Goal: Transaction & Acquisition: Purchase product/service

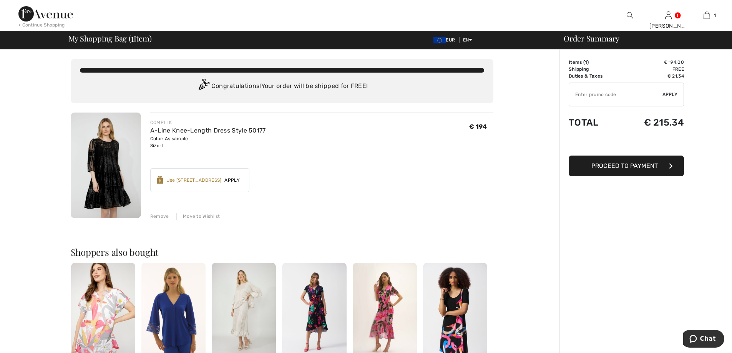
click at [613, 164] on span "Proceed to Payment" at bounding box center [624, 165] width 66 height 7
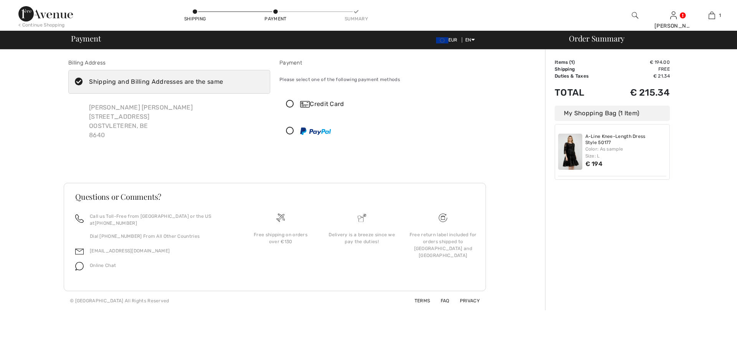
checkbox input "true"
click at [289, 104] on icon at bounding box center [290, 104] width 20 height 8
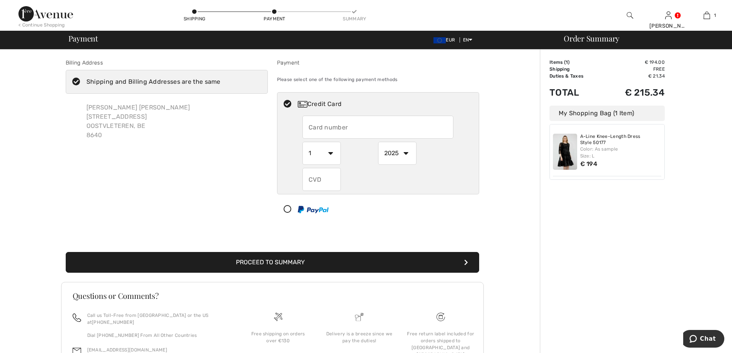
click at [310, 128] on input "text" at bounding box center [377, 127] width 151 height 23
type input "5478359982280069"
click at [328, 152] on select "1 2 3 4 5 6 7 8 9 10 11 12" at bounding box center [321, 153] width 38 height 23
select select "12"
click at [302, 142] on select "1 2 3 4 5 6 7 8 9 10 11 12" at bounding box center [321, 153] width 38 height 23
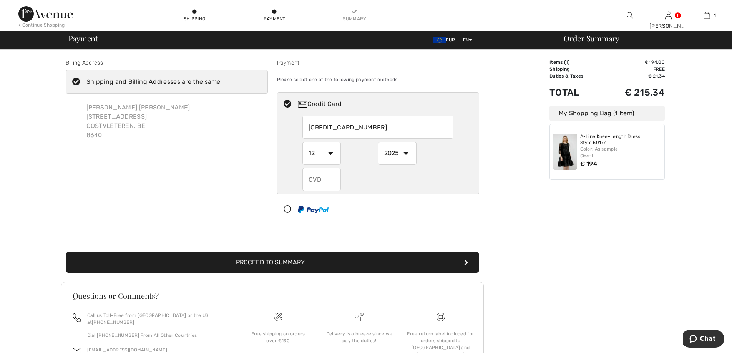
click at [407, 152] on select "2025 2026 2027 2028 2029 2030 2031 2032 2033 2034 2035" at bounding box center [397, 153] width 38 height 23
select select "2028"
click at [378, 142] on select "2025 2026 2027 2028 2029 2030 2031 2032 2033 2034 2035" at bounding box center [397, 153] width 38 height 23
click at [312, 179] on input "text" at bounding box center [321, 179] width 38 height 23
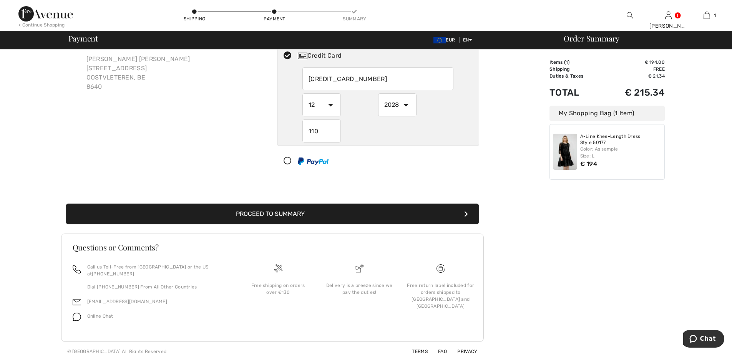
scroll to position [50, 0]
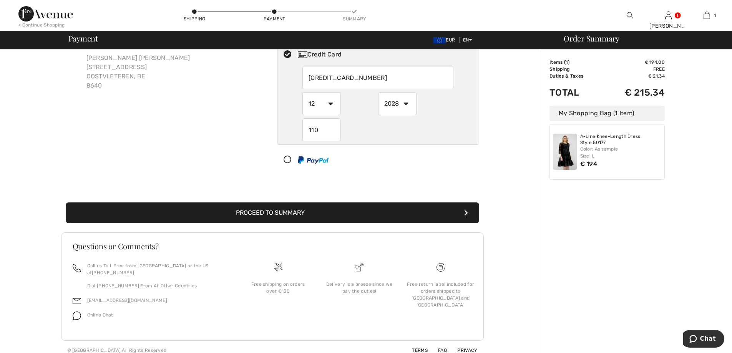
type input "110"
click at [373, 211] on button "Proceed to Summary" at bounding box center [272, 212] width 413 height 21
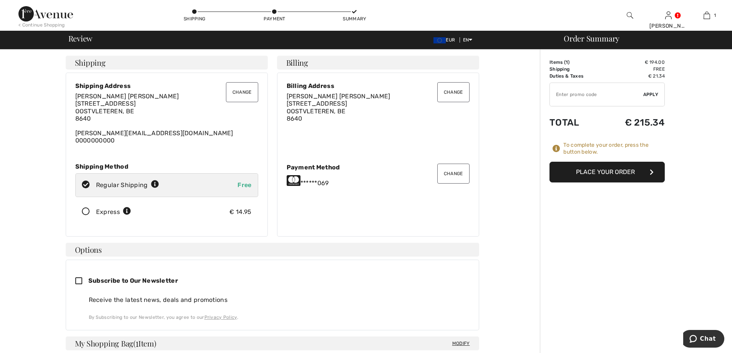
click at [601, 171] on button "Place Your Order" at bounding box center [606, 172] width 115 height 21
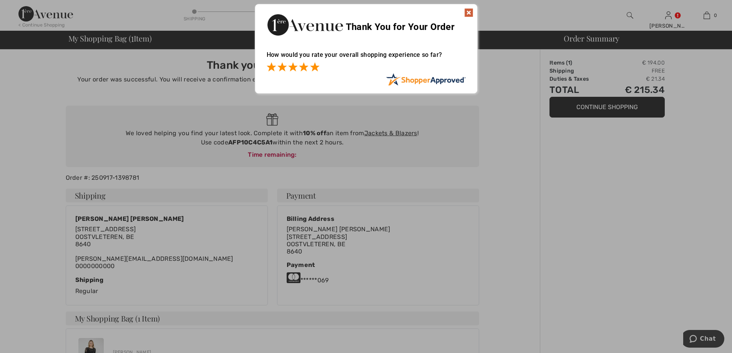
click at [315, 67] on span at bounding box center [314, 66] width 9 height 9
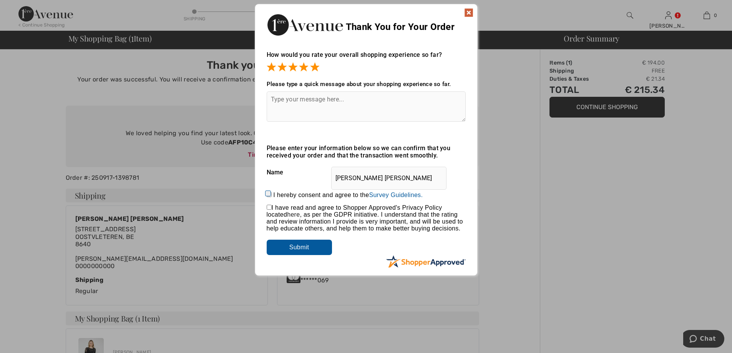
click at [469, 12] on img at bounding box center [468, 12] width 9 height 9
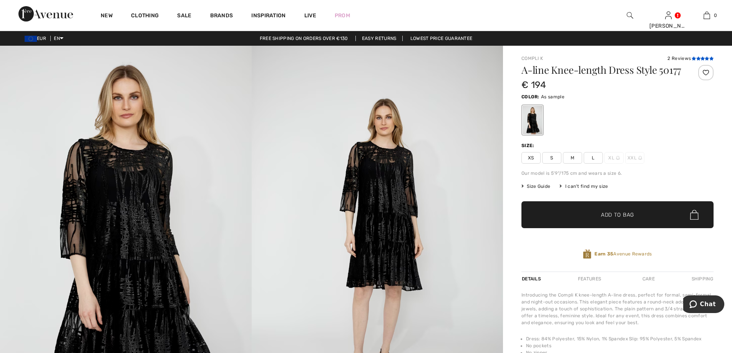
click at [699, 57] on icon at bounding box center [698, 58] width 4 height 4
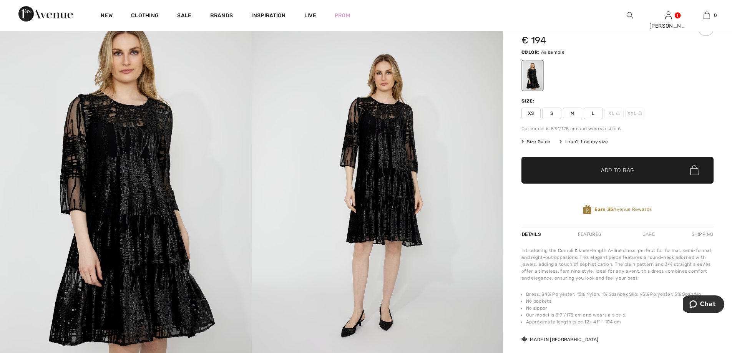
scroll to position [37, 0]
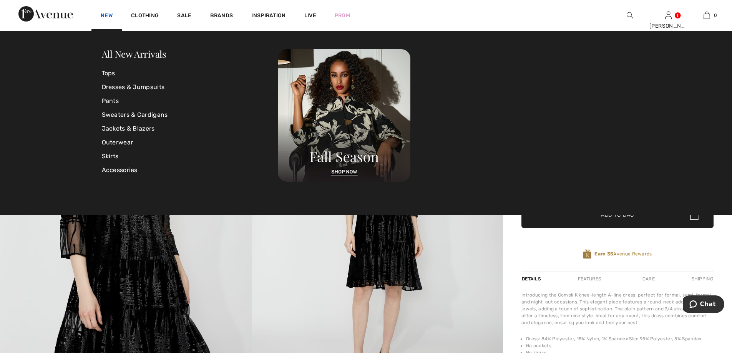
click at [107, 16] on link "New" at bounding box center [107, 16] width 12 height 8
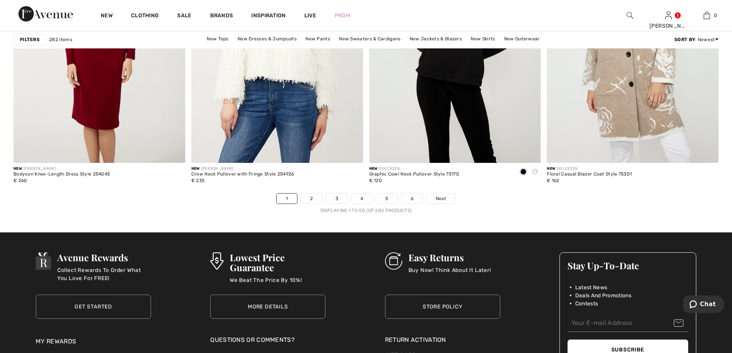
scroll to position [4417, 0]
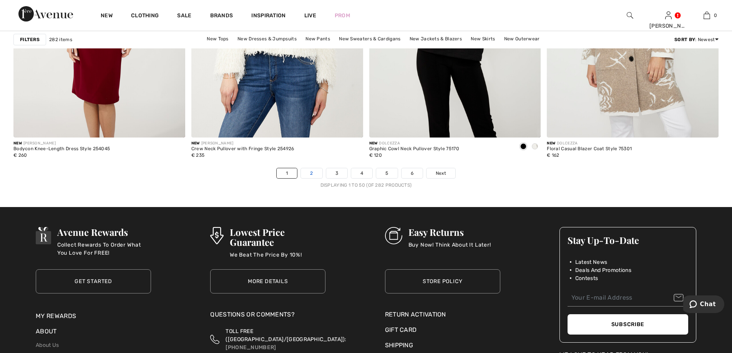
click at [316, 172] on link "2" at bounding box center [311, 173] width 21 height 10
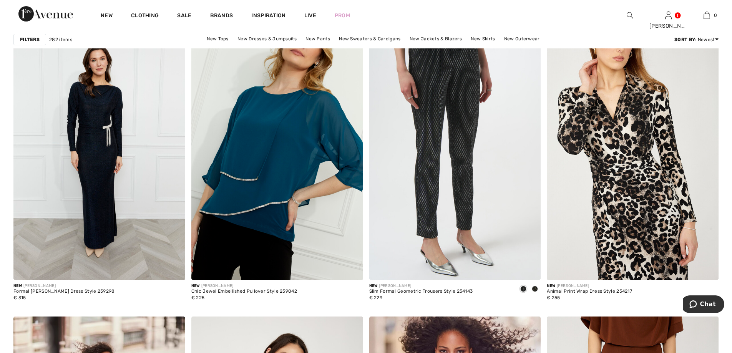
scroll to position [3994, 0]
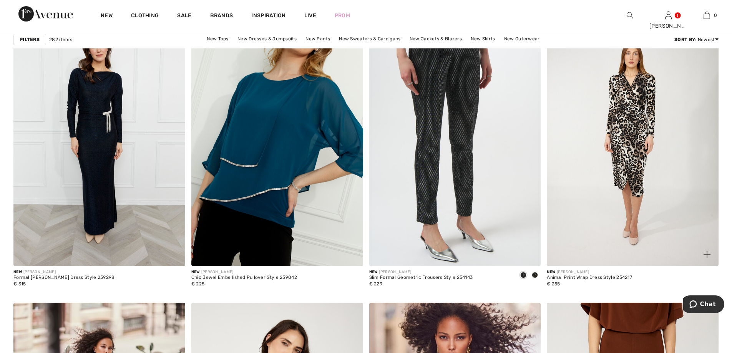
click at [605, 198] on img at bounding box center [633, 137] width 172 height 257
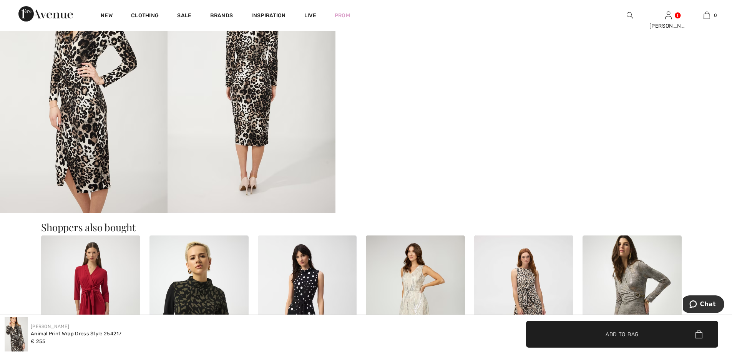
scroll to position [422, 0]
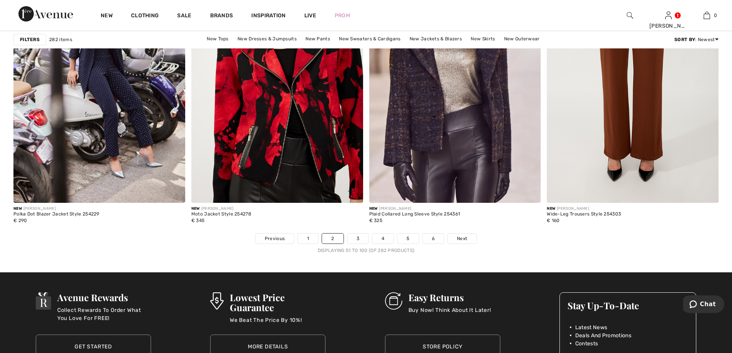
scroll to position [4455, 0]
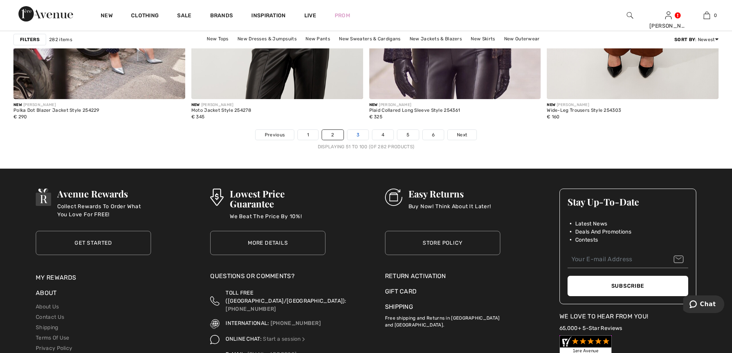
click at [359, 134] on link "3" at bounding box center [357, 135] width 21 height 10
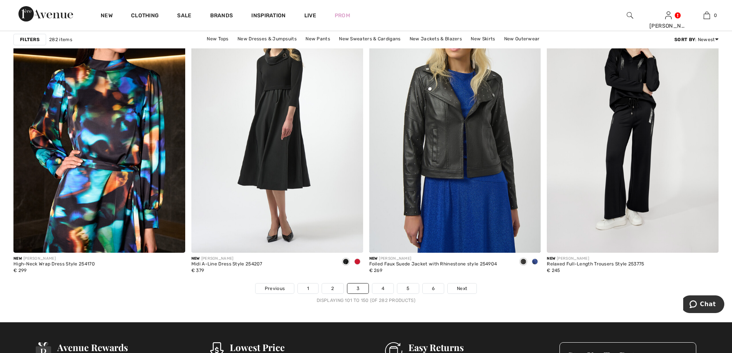
scroll to position [4340, 0]
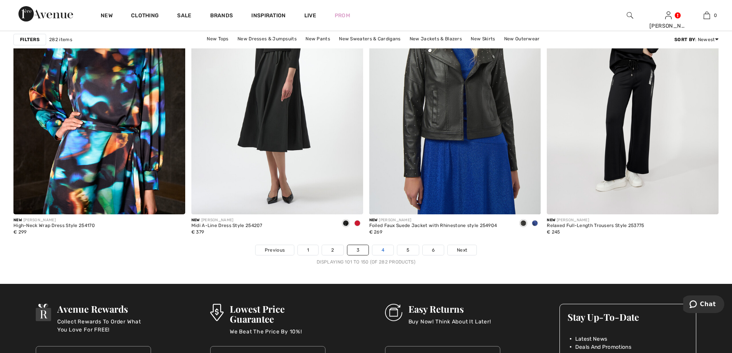
click at [386, 247] on link "4" at bounding box center [382, 250] width 21 height 10
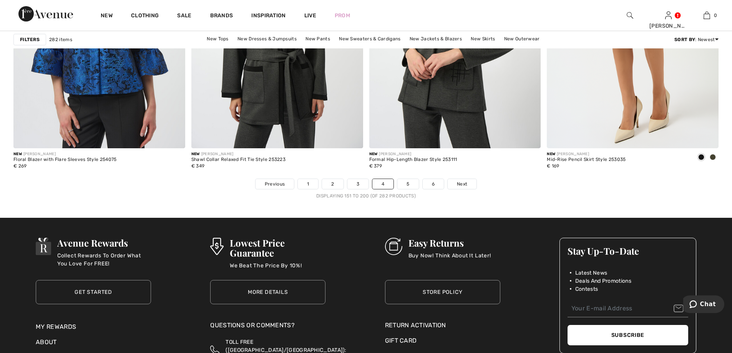
scroll to position [4417, 0]
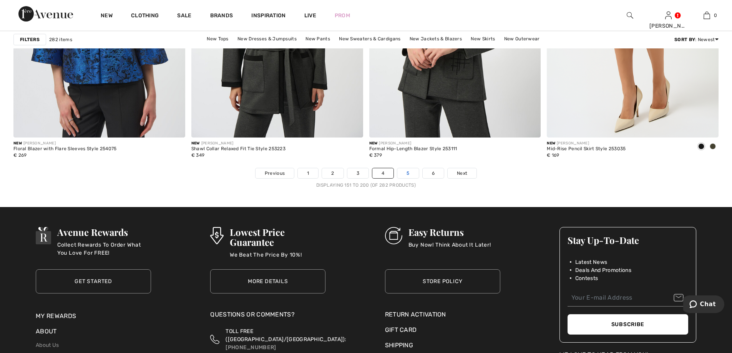
click at [401, 173] on link "5" at bounding box center [407, 173] width 21 height 10
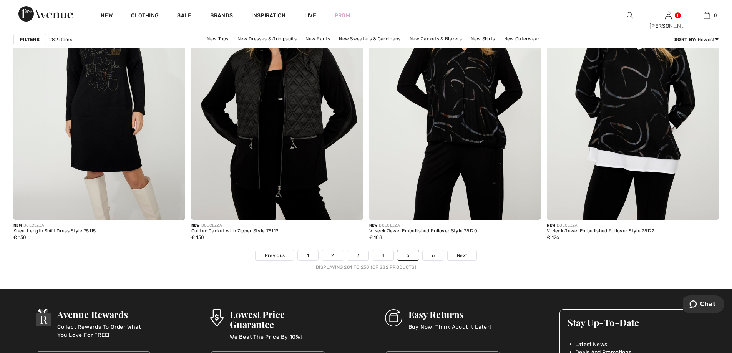
scroll to position [4340, 0]
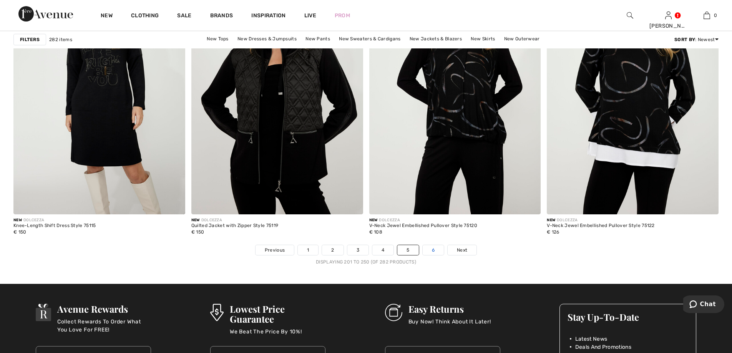
click at [431, 246] on link "6" at bounding box center [432, 250] width 21 height 10
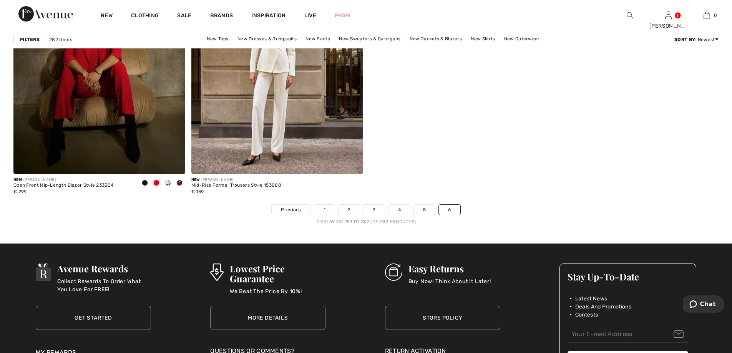
scroll to position [3111, 0]
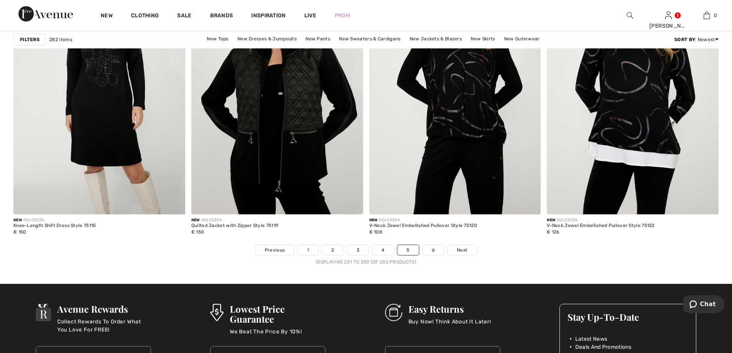
click at [301, 249] on link "1" at bounding box center [308, 250] width 20 height 10
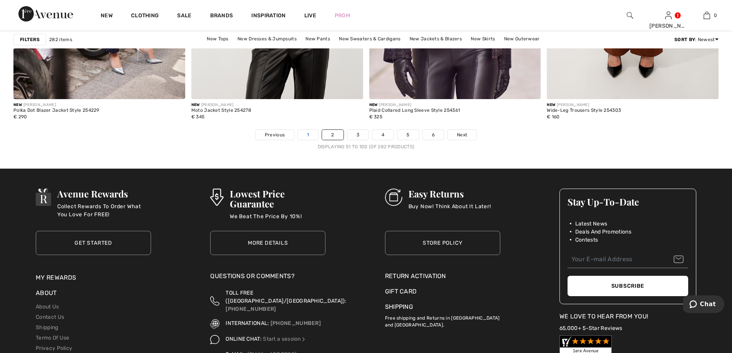
click at [305, 134] on link "1" at bounding box center [308, 135] width 20 height 10
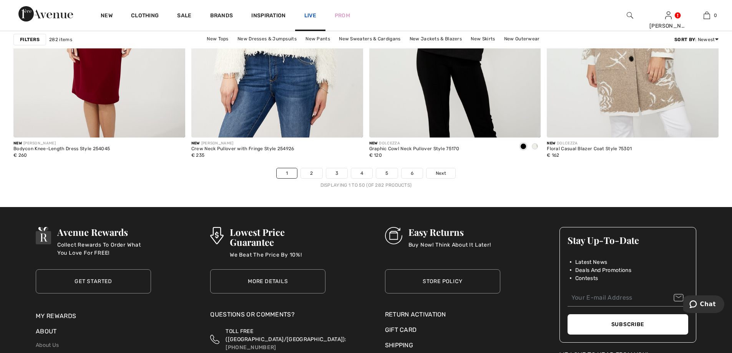
click at [310, 15] on link "Live" at bounding box center [310, 16] width 12 height 8
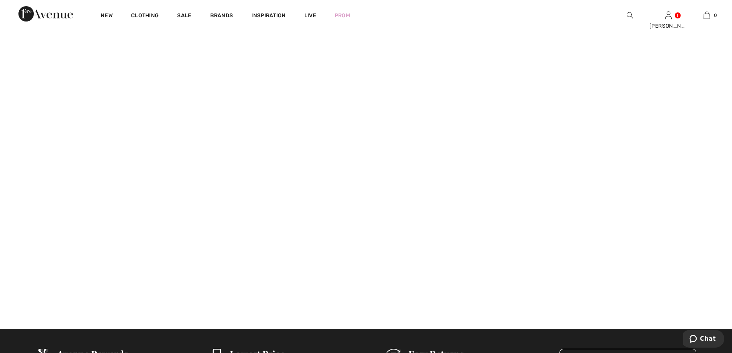
scroll to position [538, 0]
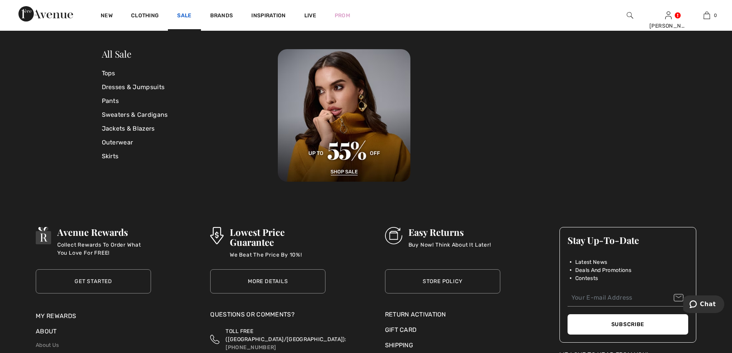
click at [187, 15] on link "Sale" at bounding box center [184, 16] width 14 height 8
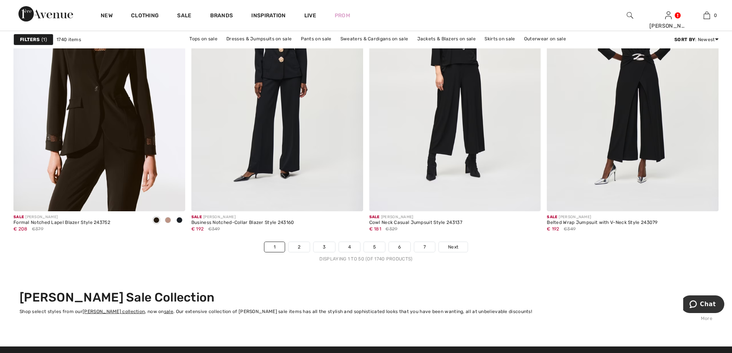
scroll to position [4378, 0]
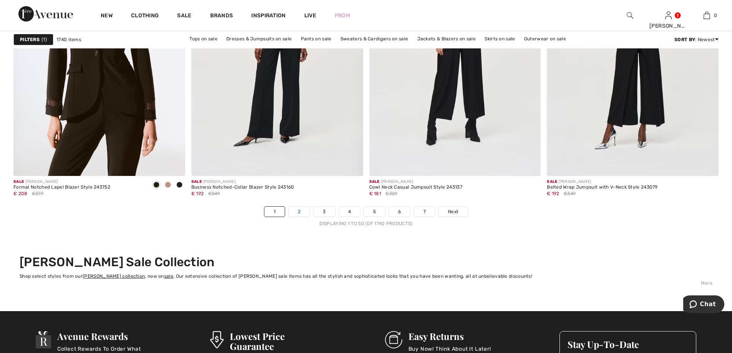
click at [302, 209] on link "2" at bounding box center [298, 212] width 21 height 10
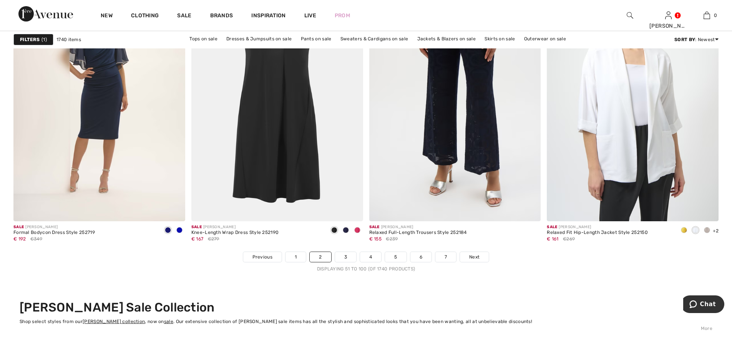
scroll to position [4340, 0]
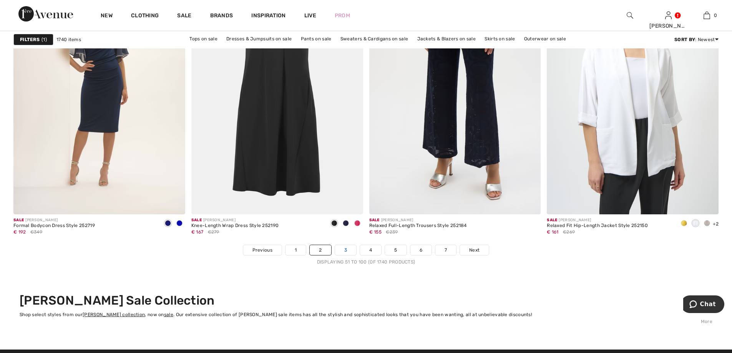
click at [343, 248] on link "3" at bounding box center [345, 250] width 21 height 10
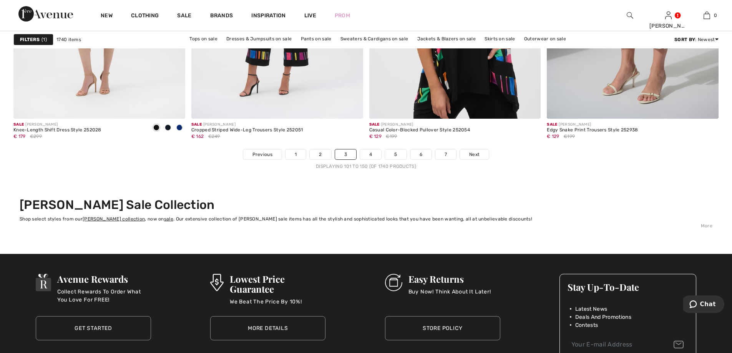
scroll to position [4455, 0]
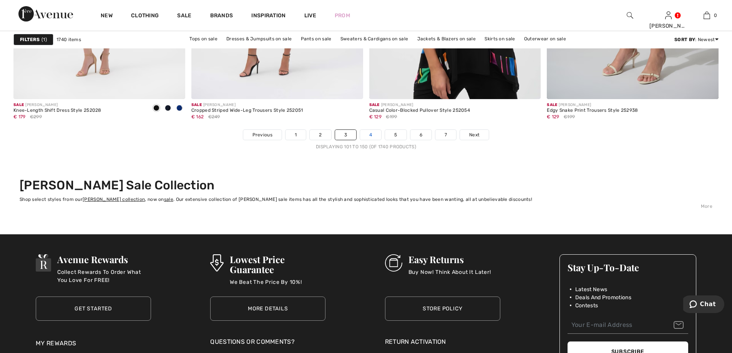
click at [374, 139] on link "4" at bounding box center [370, 135] width 21 height 10
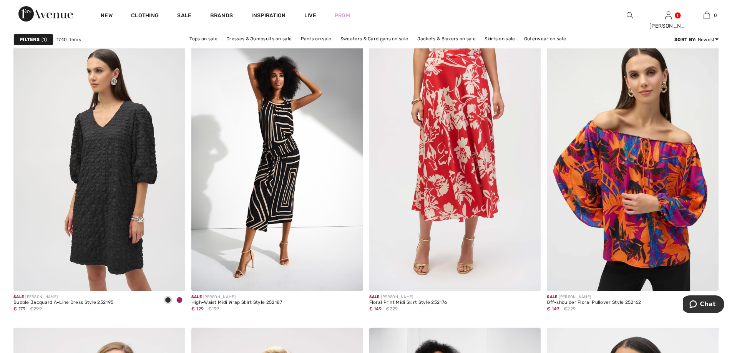
scroll to position [3687, 0]
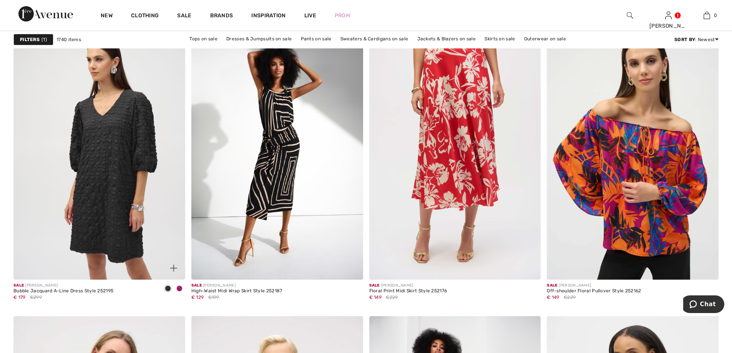
click at [105, 162] on img at bounding box center [99, 150] width 172 height 257
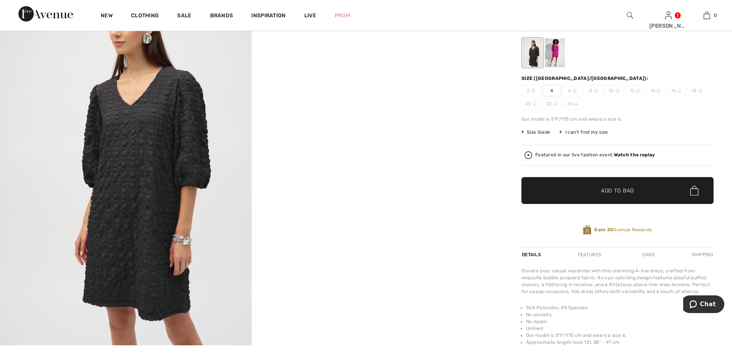
scroll to position [77, 0]
click at [557, 57] on div at bounding box center [555, 53] width 20 height 29
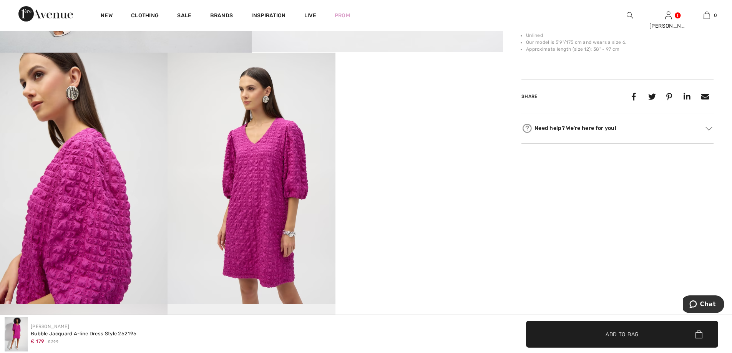
scroll to position [384, 0]
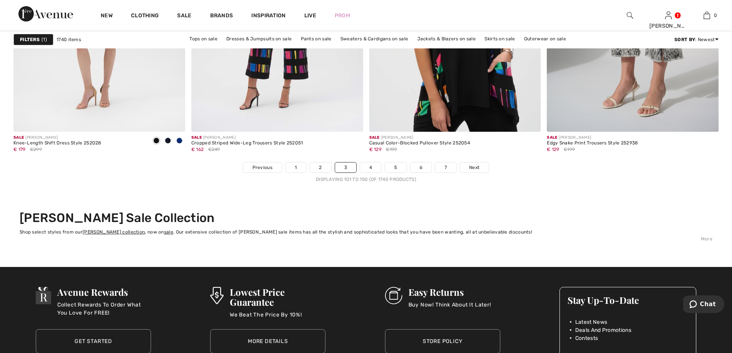
scroll to position [4378, 0]
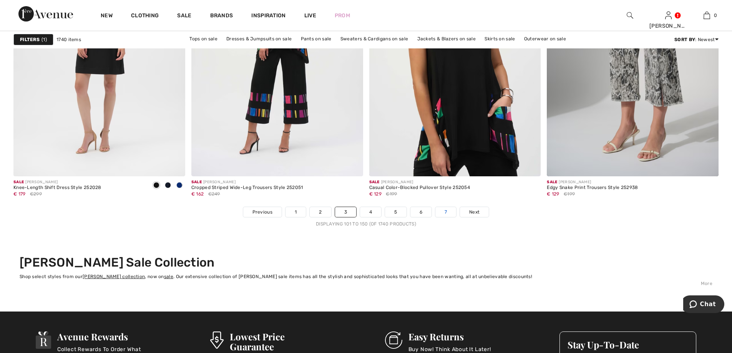
click at [441, 211] on link "7" at bounding box center [445, 212] width 21 height 10
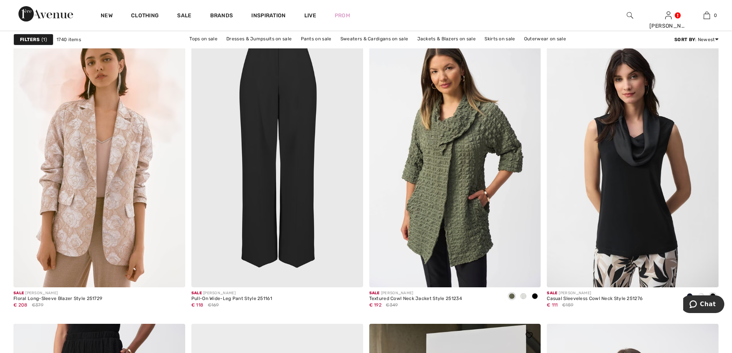
scroll to position [1690, 0]
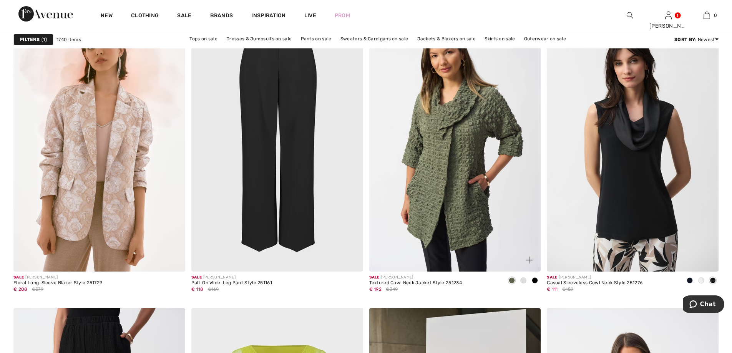
click at [533, 280] on span at bounding box center [535, 280] width 6 height 6
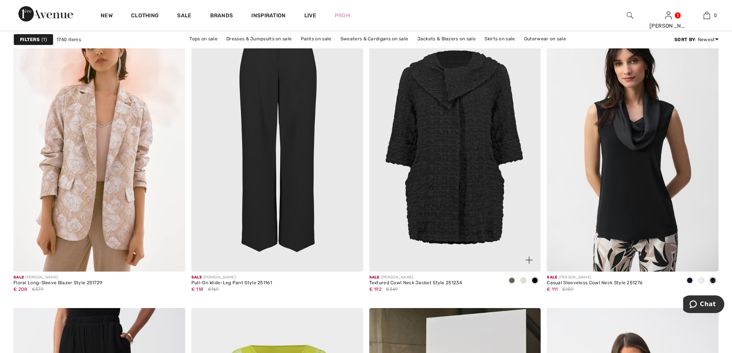
click at [524, 280] on span at bounding box center [523, 280] width 6 height 6
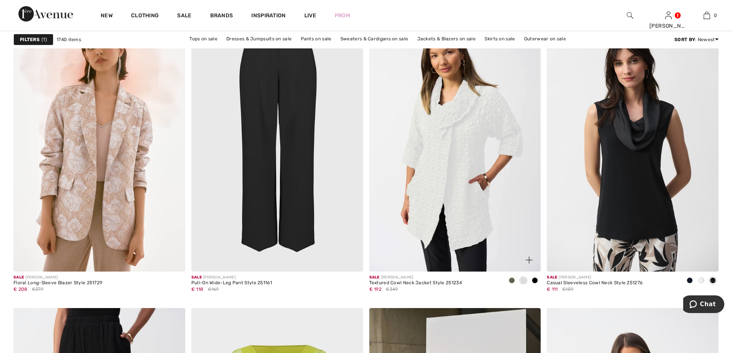
click at [510, 280] on span at bounding box center [512, 280] width 6 height 6
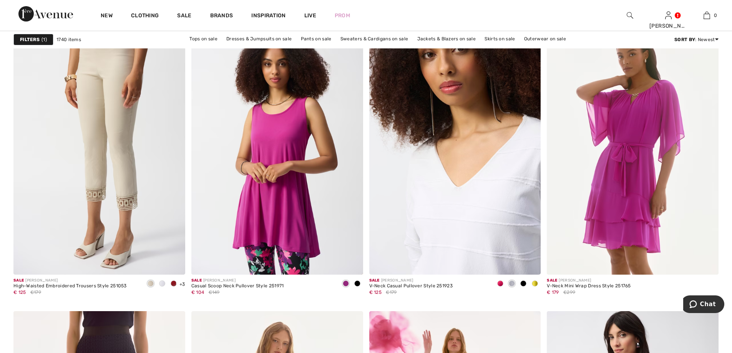
scroll to position [2996, 0]
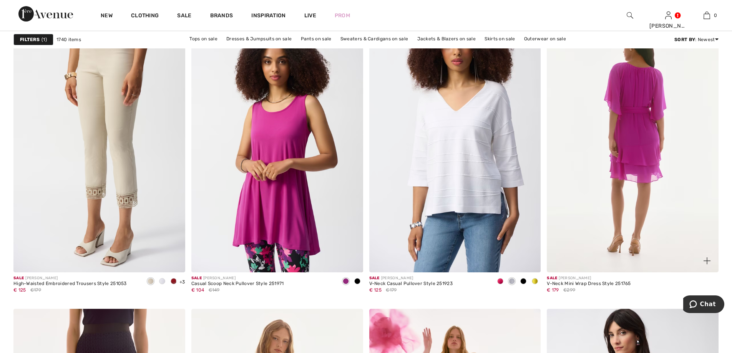
click at [614, 232] on img at bounding box center [633, 143] width 172 height 257
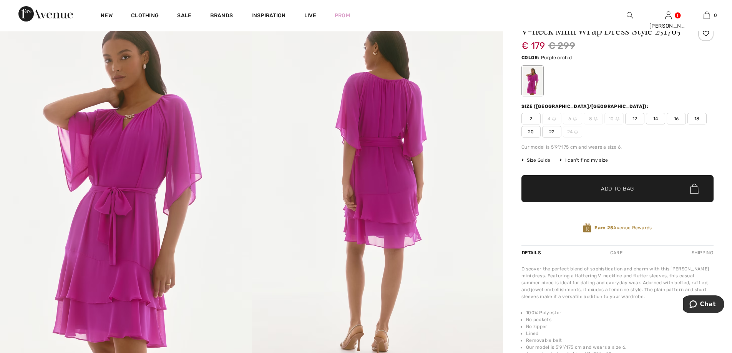
scroll to position [38, 0]
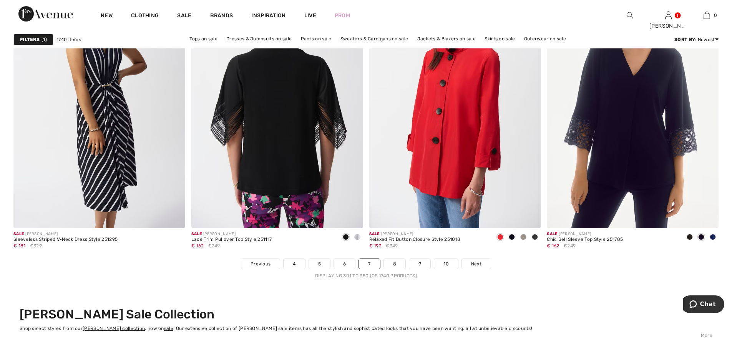
scroll to position [4340, 0]
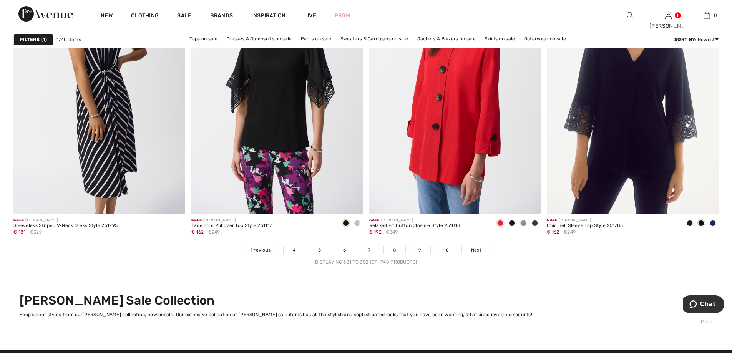
click at [393, 250] on link "8" at bounding box center [395, 250] width 22 height 10
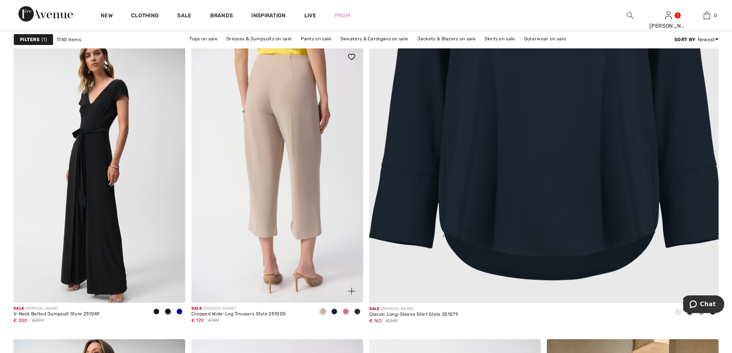
scroll to position [384, 0]
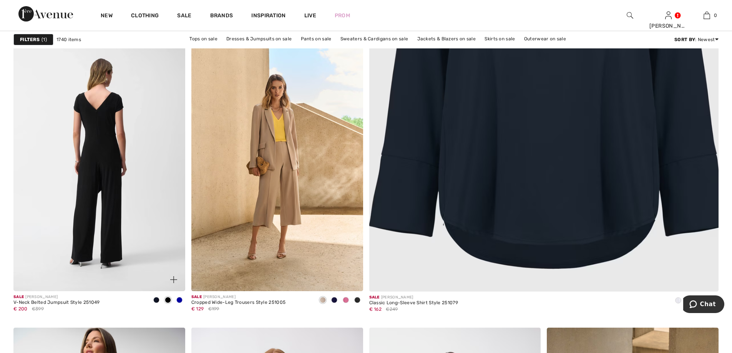
click at [150, 233] on img at bounding box center [99, 162] width 172 height 257
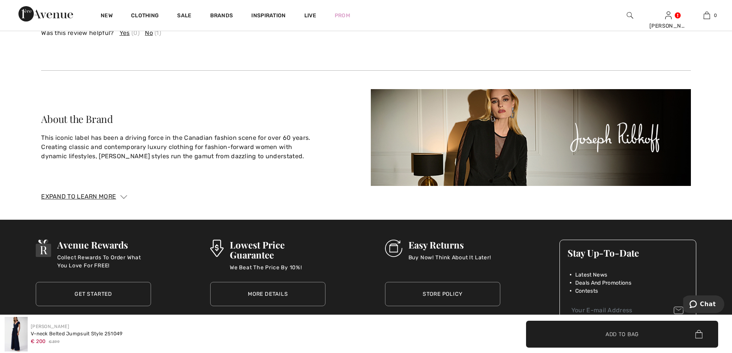
scroll to position [1536, 0]
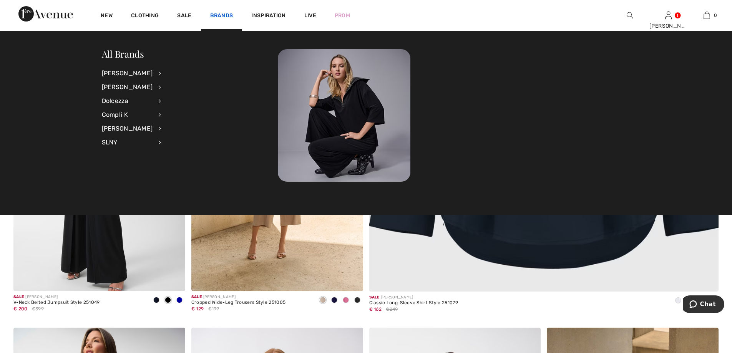
click at [223, 15] on link "Brands" at bounding box center [221, 16] width 23 height 8
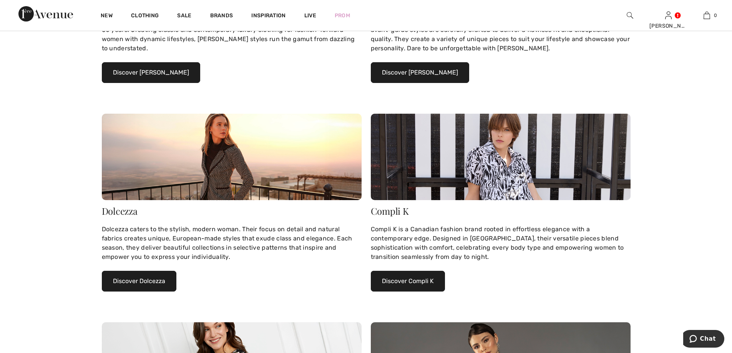
scroll to position [192, 0]
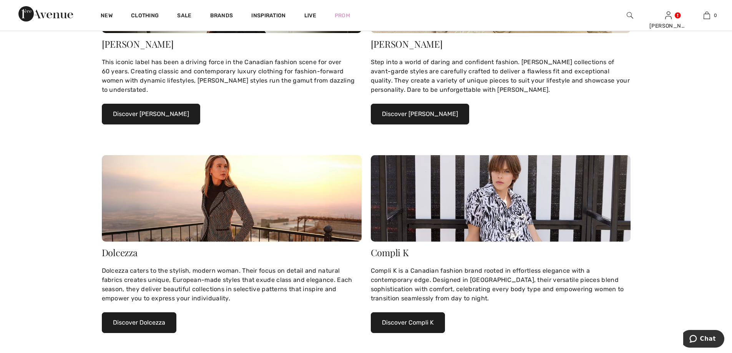
click at [423, 320] on button "Discover Compli K" at bounding box center [408, 322] width 74 height 21
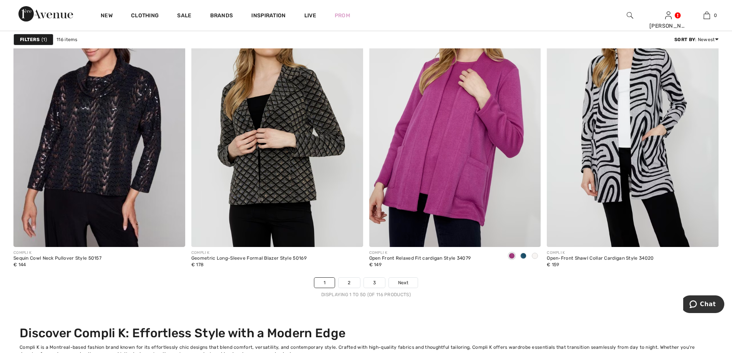
scroll to position [4532, 0]
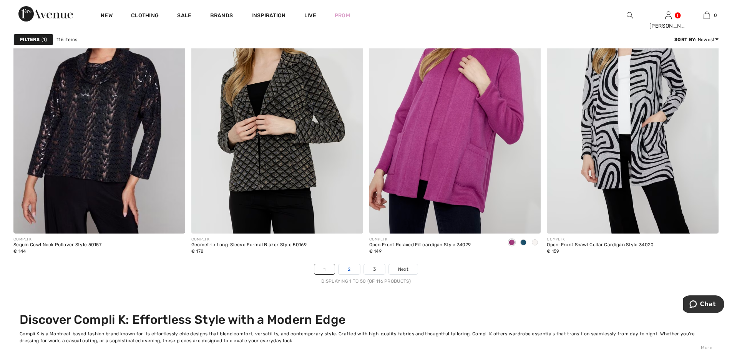
click at [348, 274] on link "2" at bounding box center [348, 269] width 21 height 10
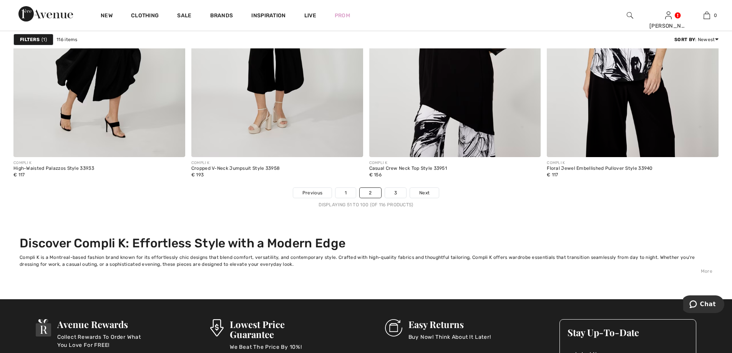
scroll to position [4609, 0]
click at [398, 193] on link "3" at bounding box center [395, 192] width 21 height 10
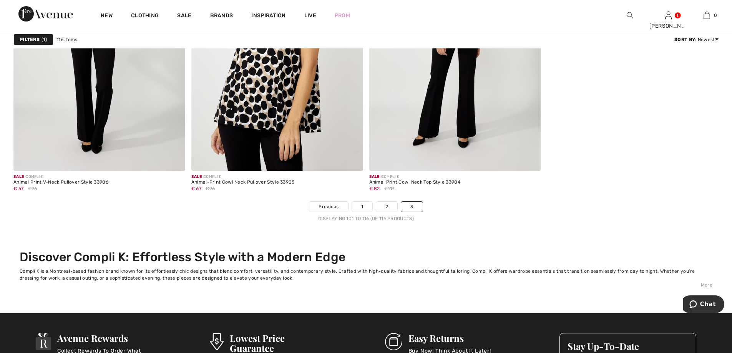
scroll to position [1728, 0]
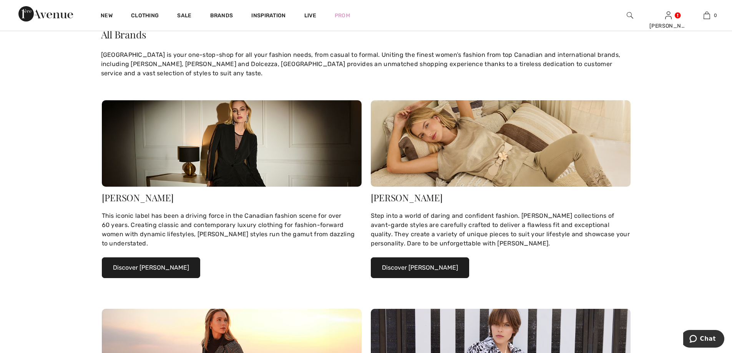
scroll to position [77, 0]
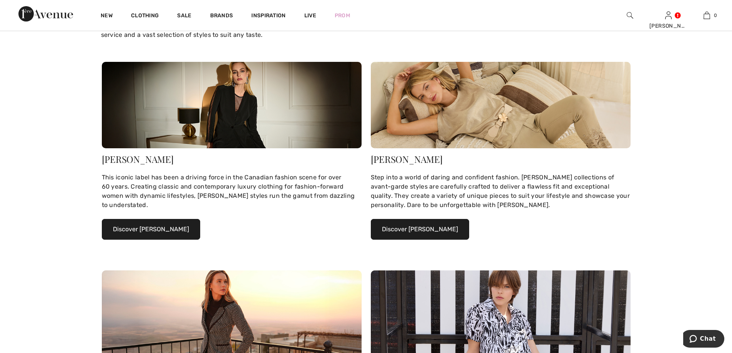
click at [445, 229] on button "Discover Frank Lyman" at bounding box center [420, 229] width 98 height 21
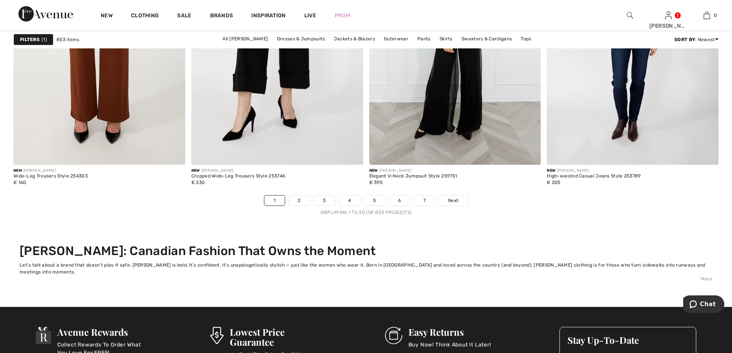
scroll to position [4609, 0]
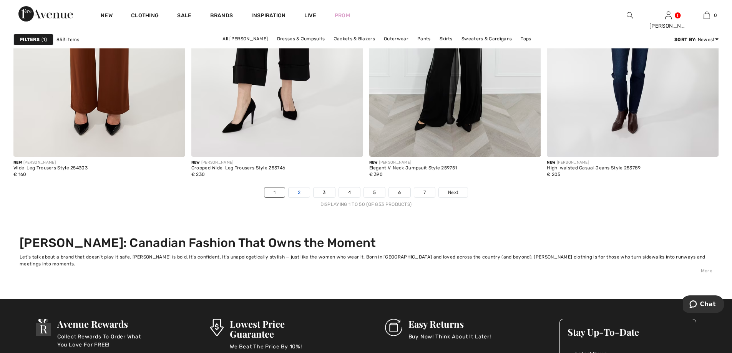
click at [301, 191] on link "2" at bounding box center [298, 192] width 21 height 10
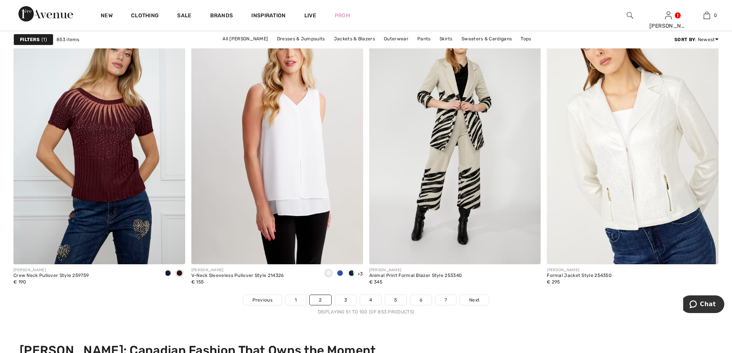
scroll to position [4609, 0]
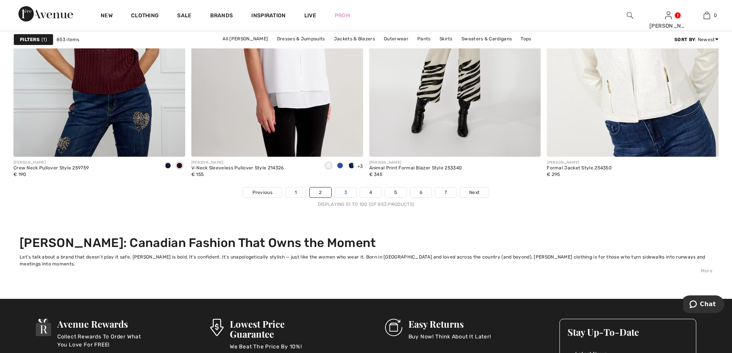
click at [345, 191] on link "3" at bounding box center [345, 192] width 21 height 10
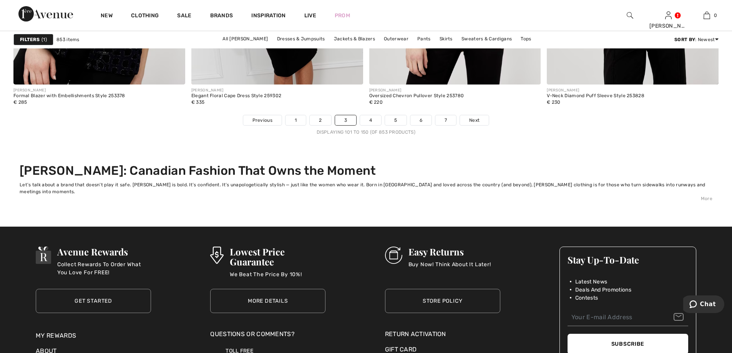
scroll to position [4686, 0]
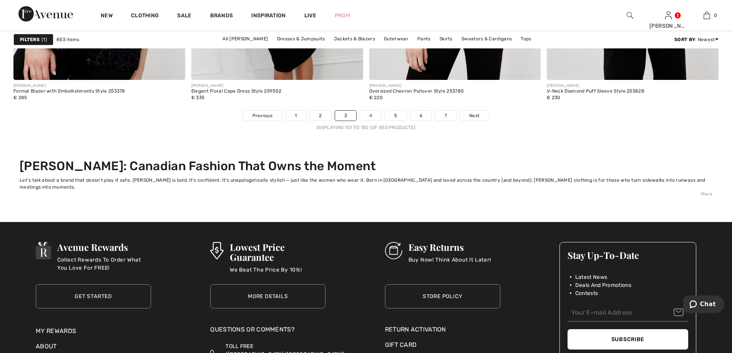
click at [373, 115] on link "4" at bounding box center [370, 116] width 21 height 10
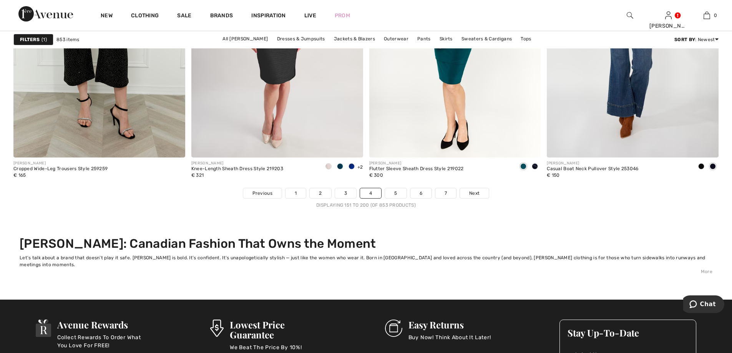
scroll to position [4609, 0]
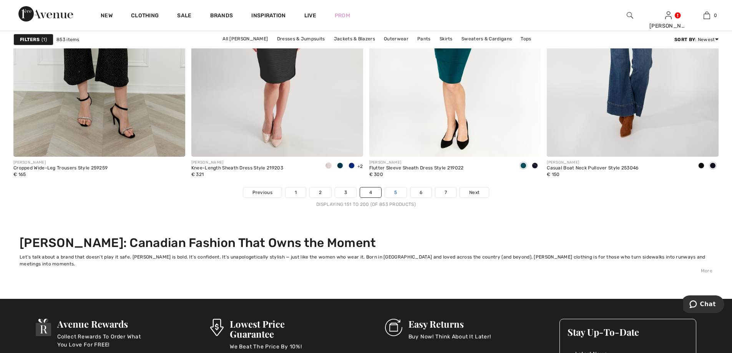
click at [393, 192] on link "5" at bounding box center [395, 192] width 21 height 10
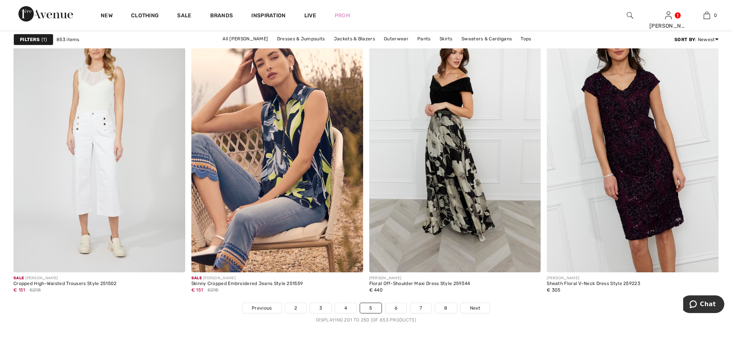
scroll to position [4494, 0]
click at [396, 308] on link "6" at bounding box center [395, 308] width 21 height 10
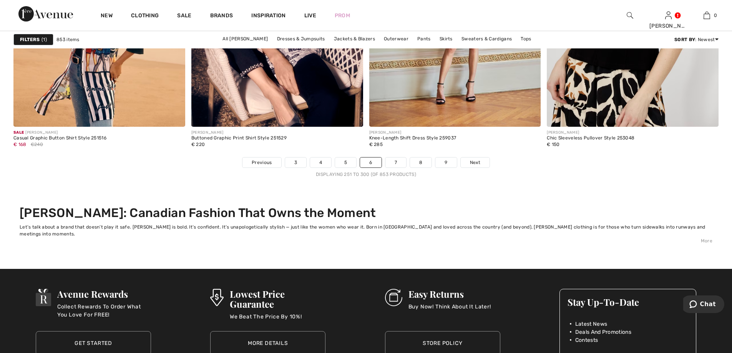
scroll to position [4647, 0]
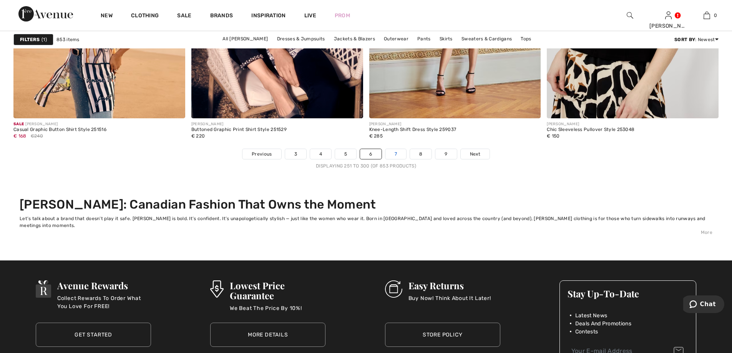
click at [398, 154] on link "7" at bounding box center [395, 154] width 21 height 10
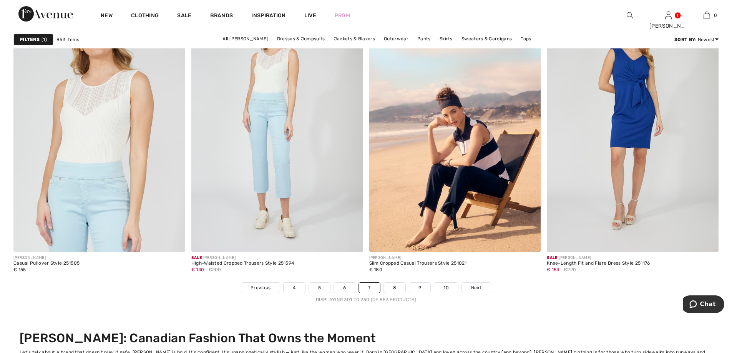
scroll to position [4532, 0]
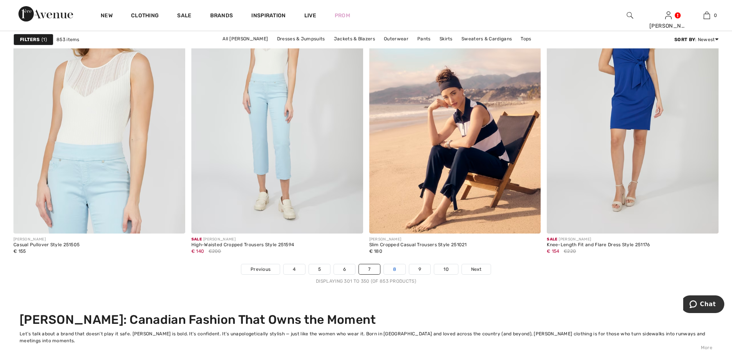
click at [392, 267] on link "8" at bounding box center [395, 269] width 22 height 10
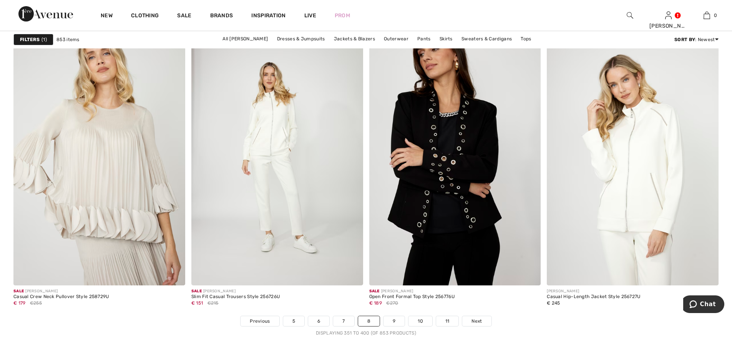
scroll to position [4494, 0]
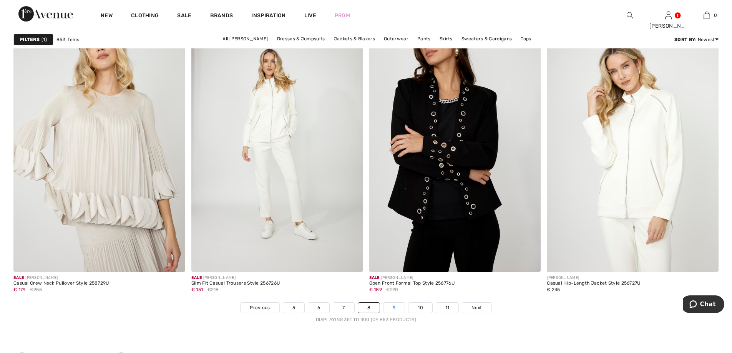
click at [393, 308] on link "9" at bounding box center [393, 308] width 21 height 10
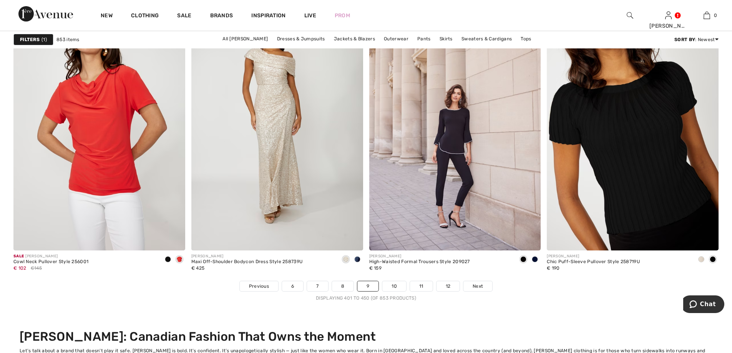
scroll to position [4570, 0]
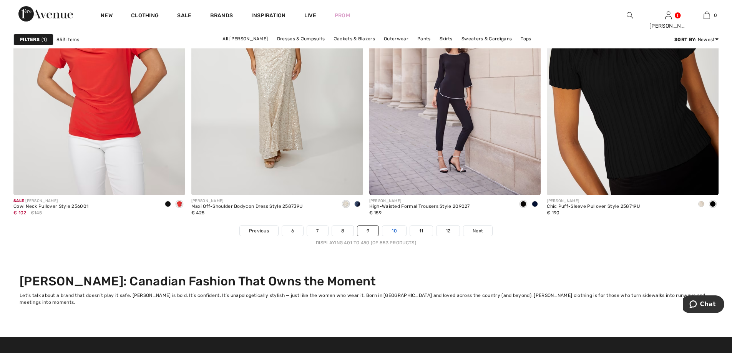
click at [393, 233] on link "10" at bounding box center [394, 231] width 24 height 10
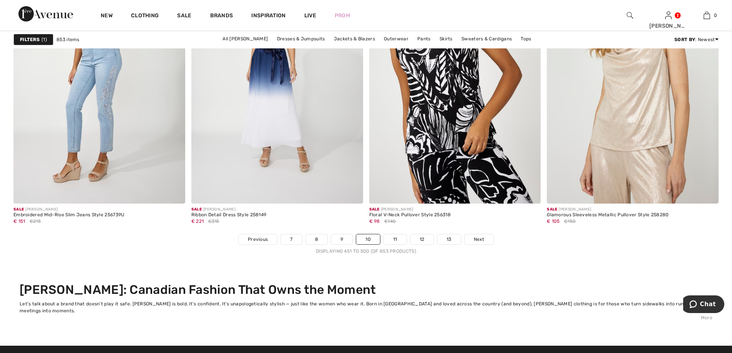
scroll to position [4570, 0]
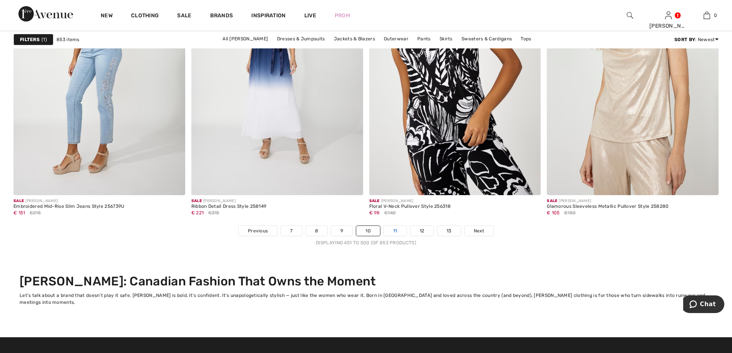
click at [395, 230] on link "11" at bounding box center [395, 231] width 23 height 10
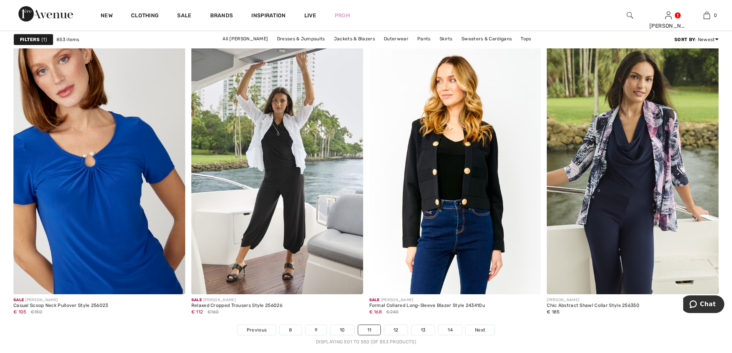
scroll to position [4494, 0]
